Goal: Information Seeking & Learning: Learn about a topic

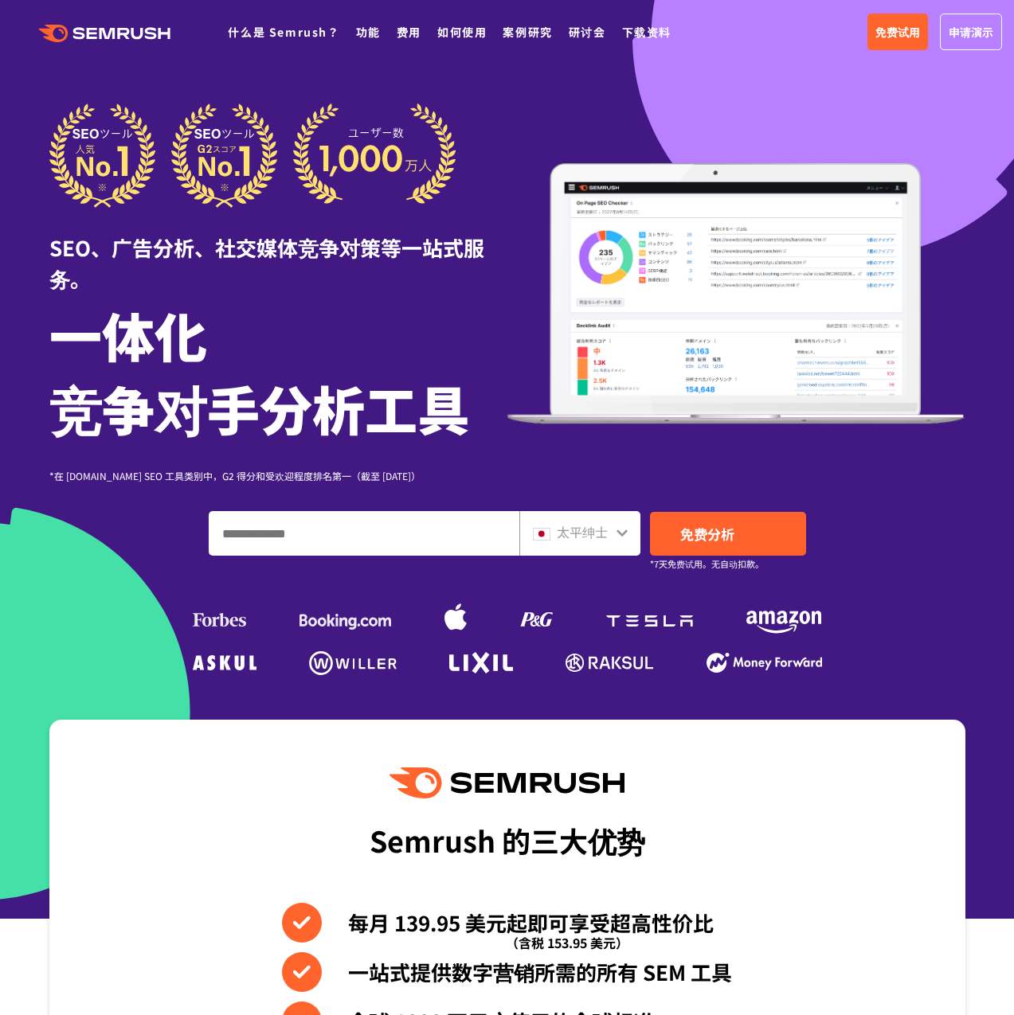
click at [595, 528] on font "太平绅士" at bounding box center [582, 531] width 51 height 19
click at [616, 531] on icon at bounding box center [622, 532] width 13 height 13
click at [608, 540] on div "太平绅士" at bounding box center [576, 532] width 87 height 21
click at [401, 37] on font "费用" at bounding box center [409, 32] width 25 height 16
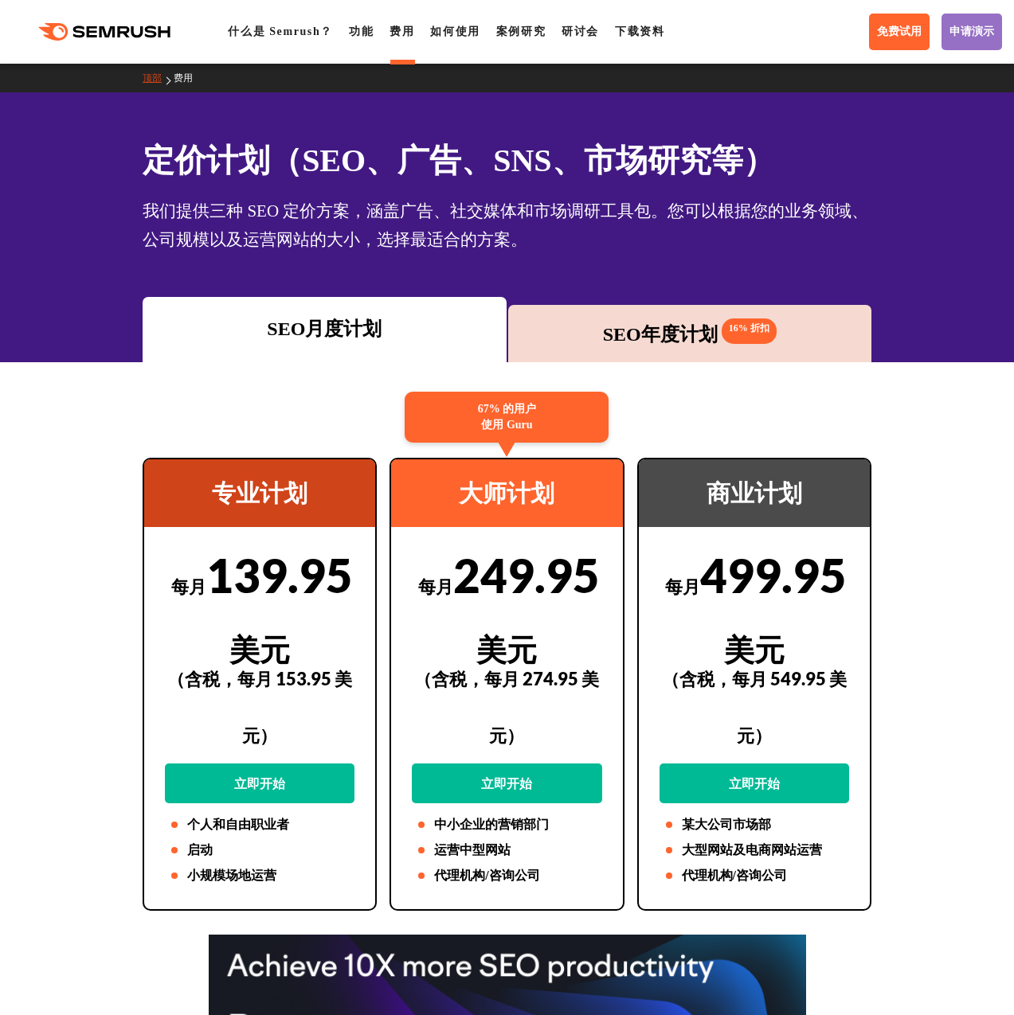
click at [622, 332] on font "SEO年度计划" at bounding box center [660, 334] width 115 height 21
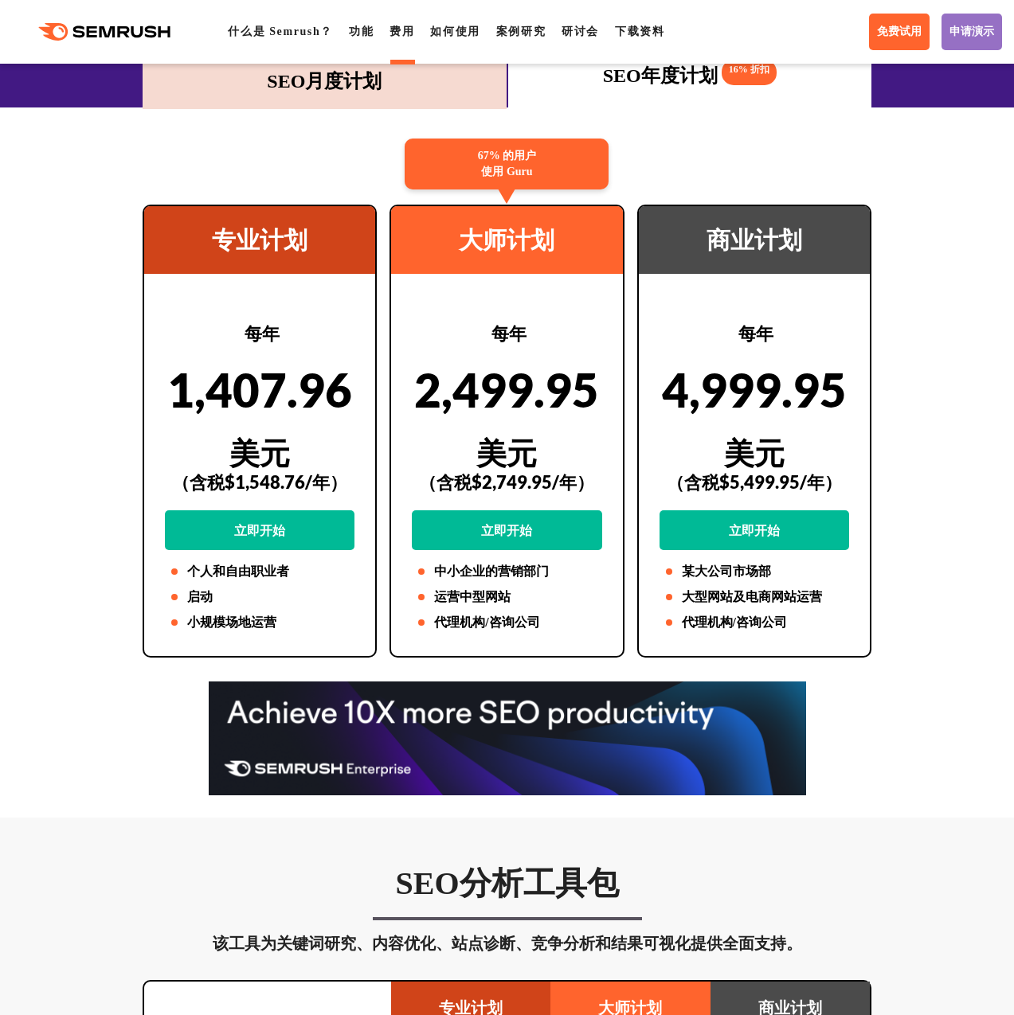
scroll to position [319, 0]
